Goal: Information Seeking & Learning: Learn about a topic

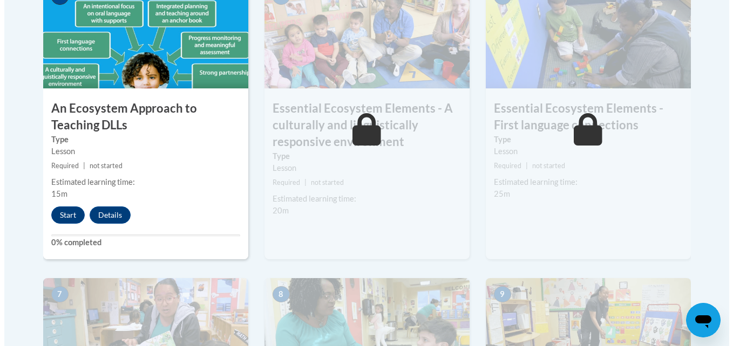
scroll to position [701, 0]
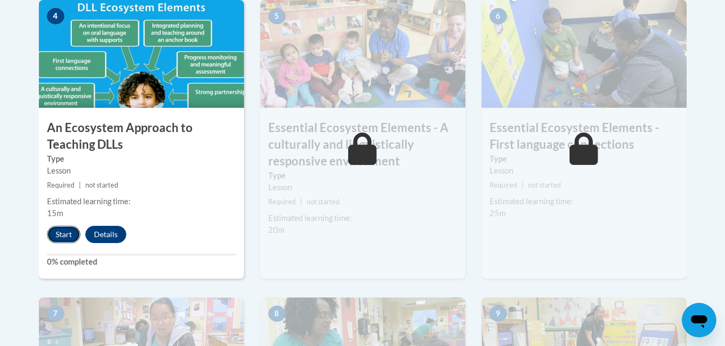
click at [67, 235] on button "Start" at bounding box center [63, 234] width 33 height 17
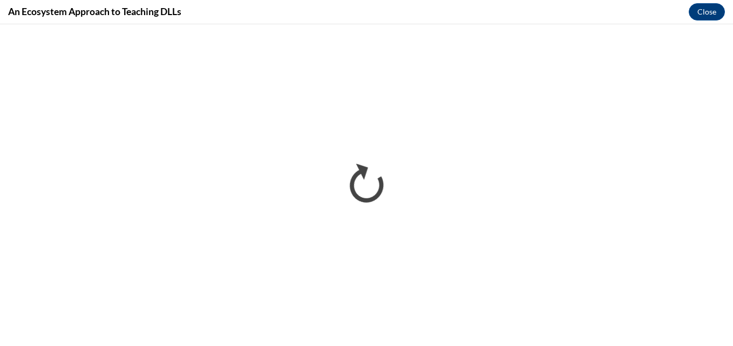
scroll to position [0, 0]
